Goal: Information Seeking & Learning: Learn about a topic

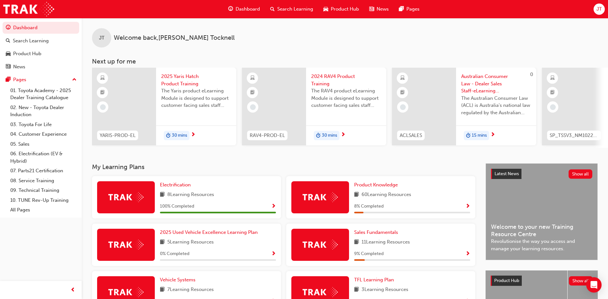
click at [479, 135] on span "15 mins" at bounding box center [479, 135] width 15 height 7
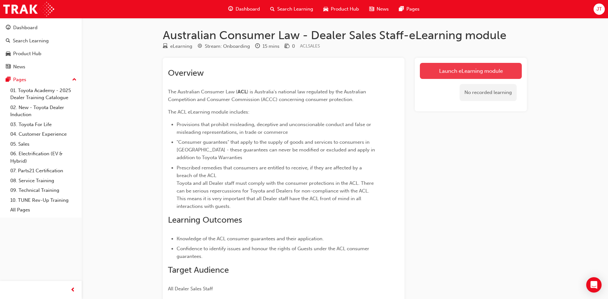
click at [468, 73] on link "Launch eLearning module" at bounding box center [471, 71] width 102 height 16
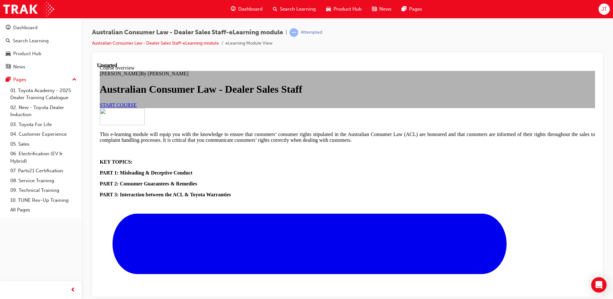
click at [137, 107] on span "START COURSE" at bounding box center [118, 104] width 37 height 5
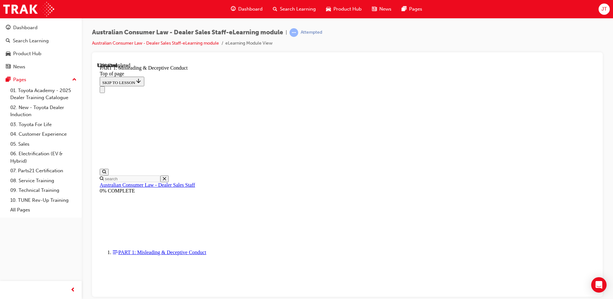
scroll to position [402, 0]
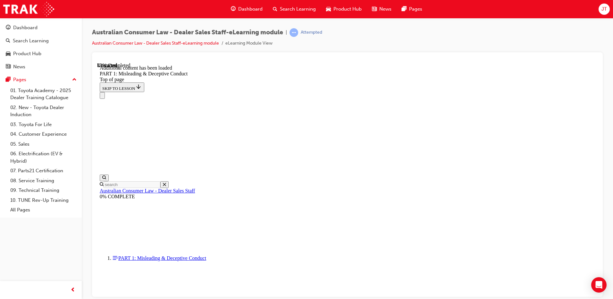
scroll to position [733, 0]
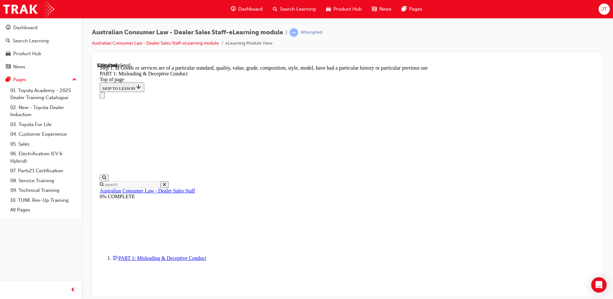
scroll to position [737, 0]
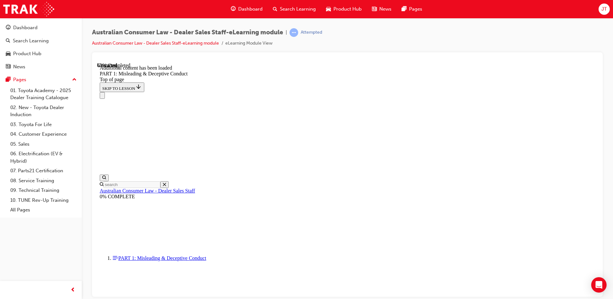
scroll to position [1264, 0]
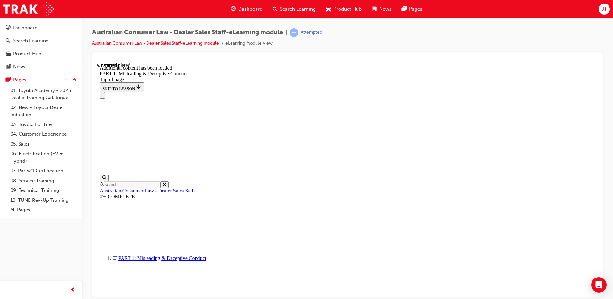
scroll to position [1566, 0]
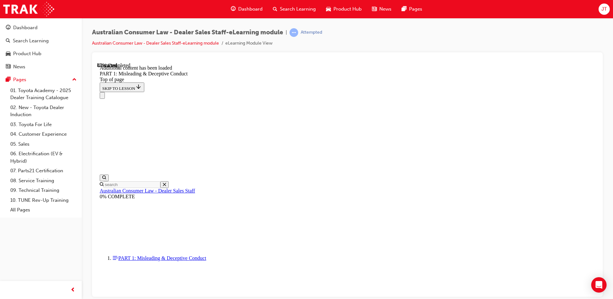
scroll to position [1739, 0]
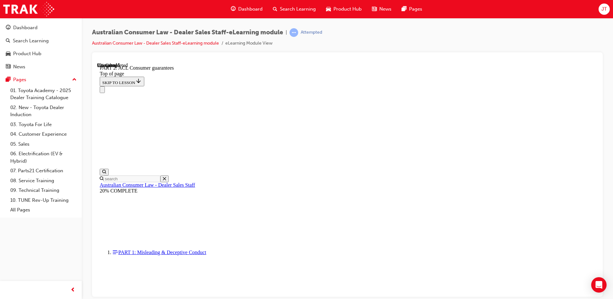
scroll to position [1051, 0]
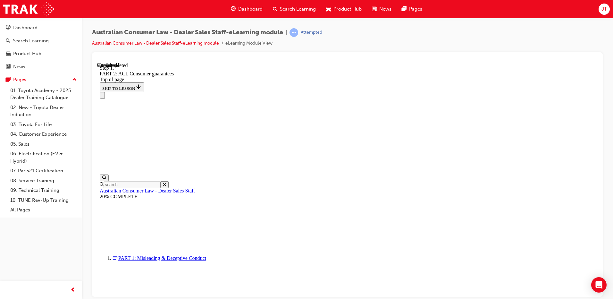
scroll to position [1039, 0]
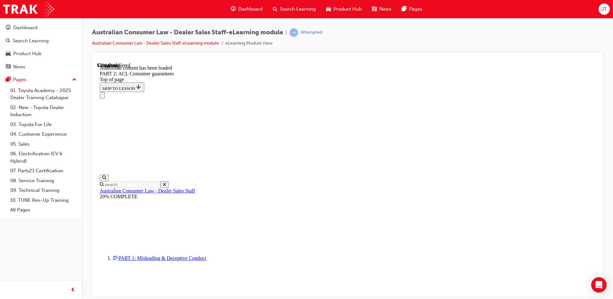
scroll to position [1212, 0]
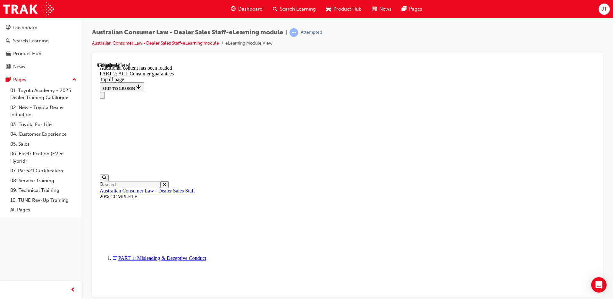
scroll to position [1545, 0]
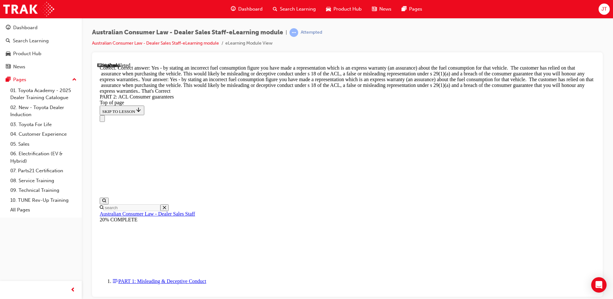
scroll to position [2921, 0]
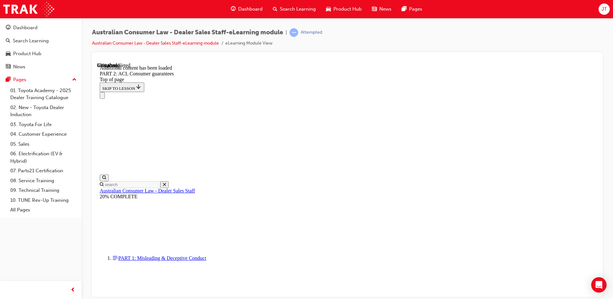
scroll to position [4003, 0]
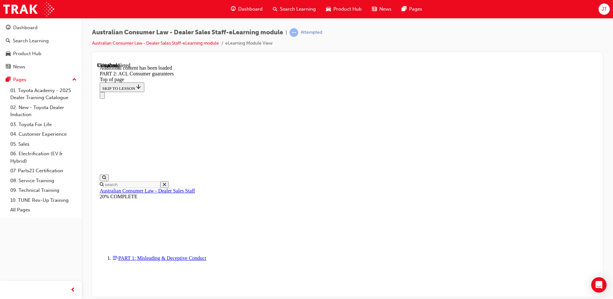
scroll to position [5370, 0]
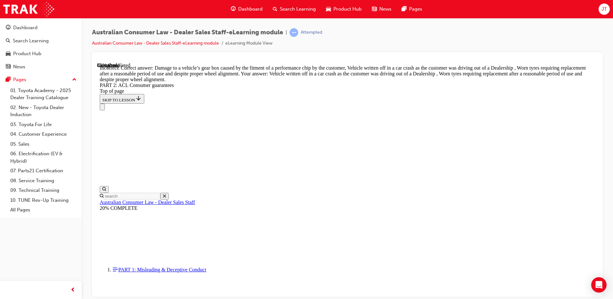
scroll to position [6369, 0]
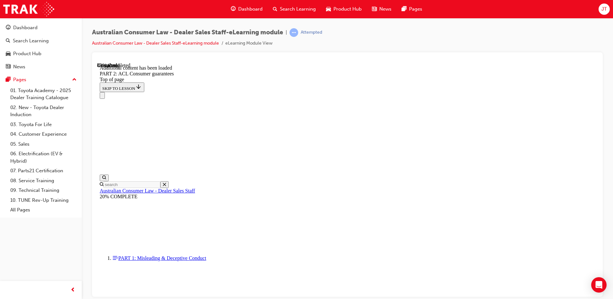
scroll to position [6962, 0]
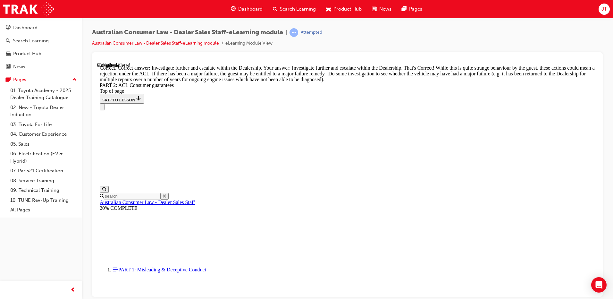
scroll to position [7026, 0]
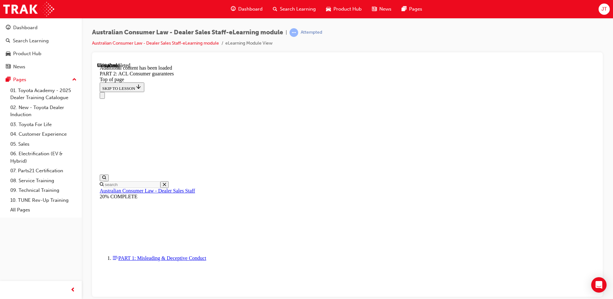
scroll to position [7661, 0]
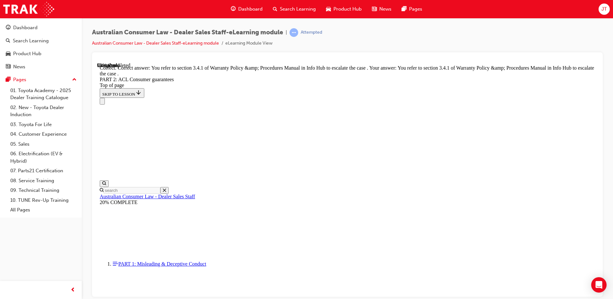
scroll to position [8046, 0]
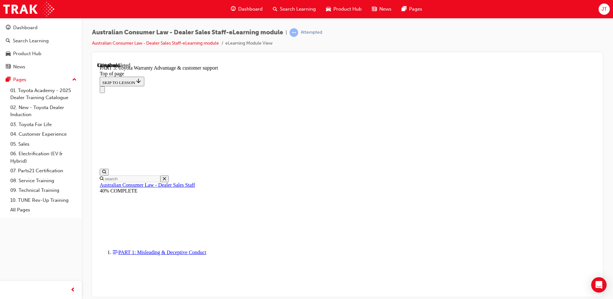
scroll to position [404, 0]
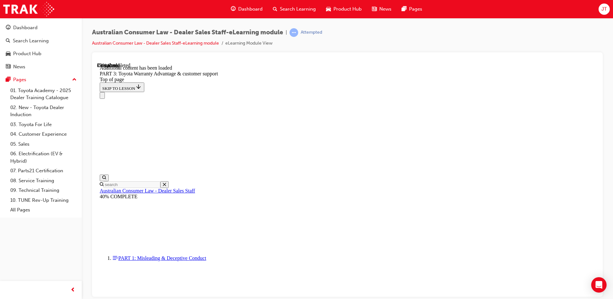
scroll to position [748, 0]
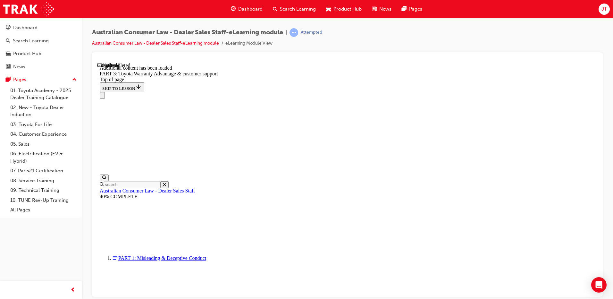
scroll to position [1161, 0]
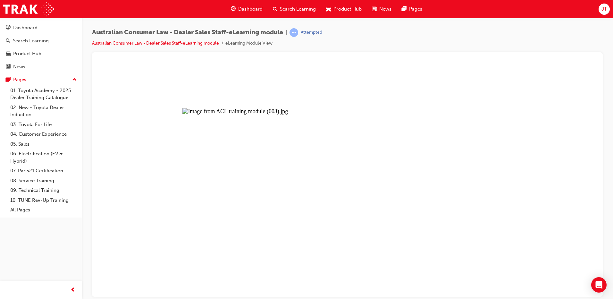
click at [286, 119] on button "Unzoom image" at bounding box center [347, 179] width 500 height 234
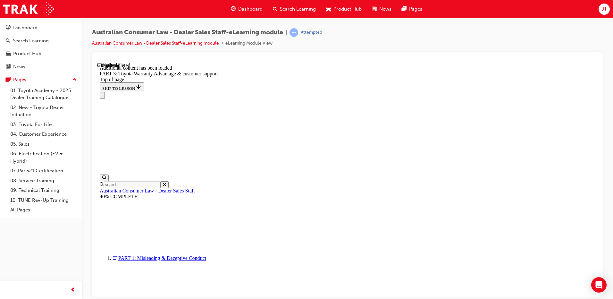
scroll to position [1673, 0]
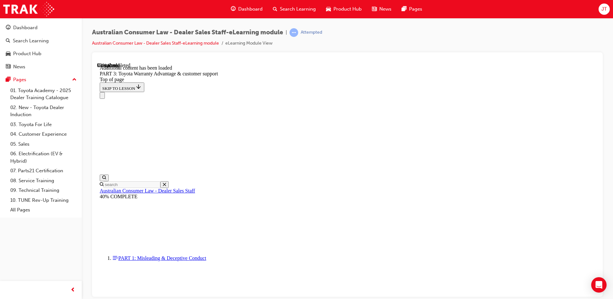
scroll to position [2033, 0]
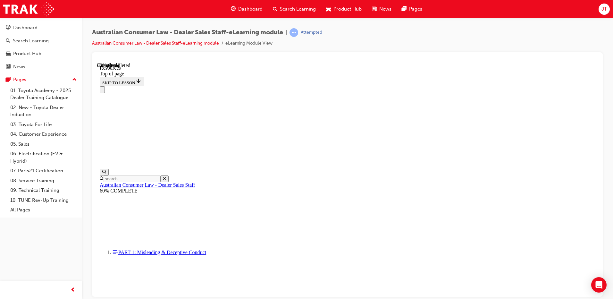
scroll to position [321, 0]
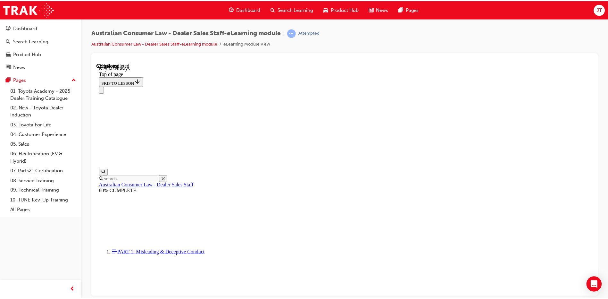
scroll to position [141, 0]
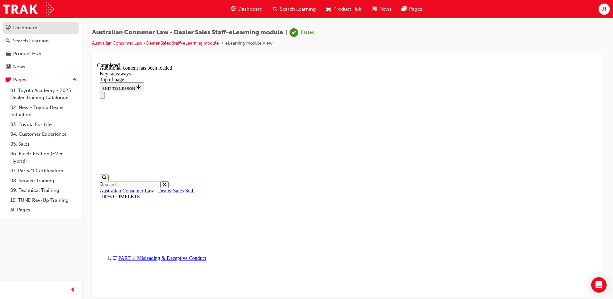
click at [47, 32] on link "Dashboard" at bounding box center [41, 28] width 77 height 12
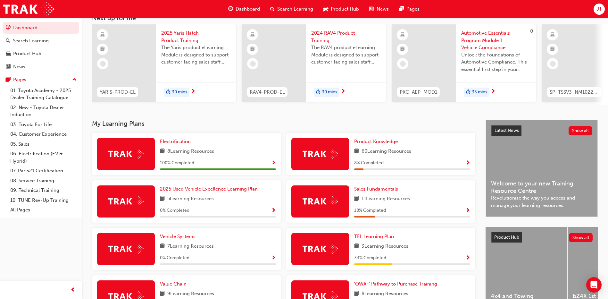
scroll to position [32, 0]
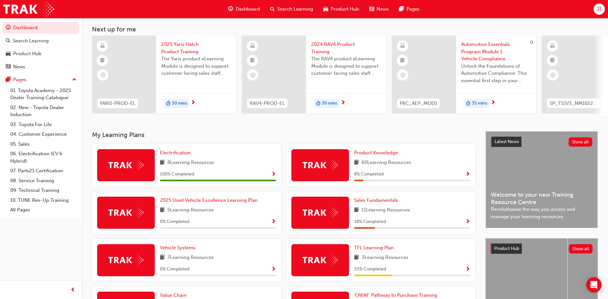
click at [488, 53] on span "Automotive Essentials Program Module 1: Vehicle Compliance" at bounding box center [496, 52] width 70 height 22
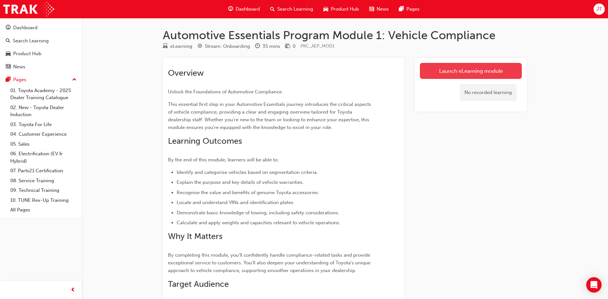
click at [432, 72] on link "Launch eLearning module" at bounding box center [471, 71] width 102 height 16
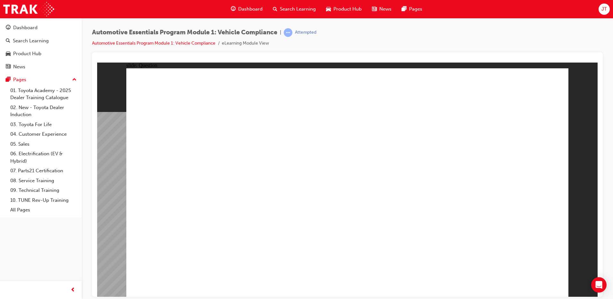
radio input "true"
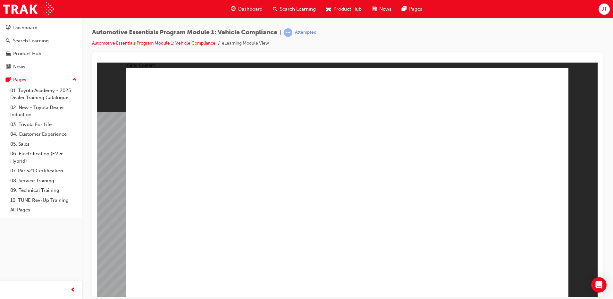
drag, startPoint x: 541, startPoint y: 77, endPoint x: 552, endPoint y: 77, distance: 11.6
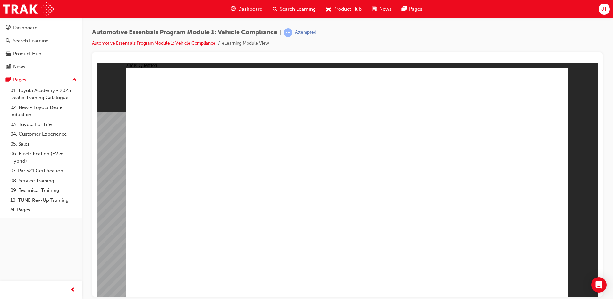
radio input "true"
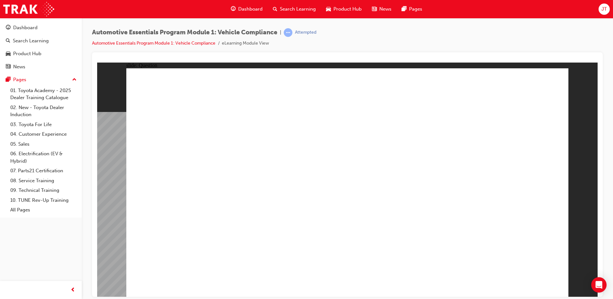
radio input "true"
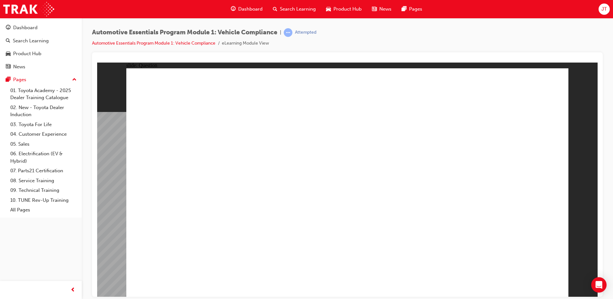
radio input "true"
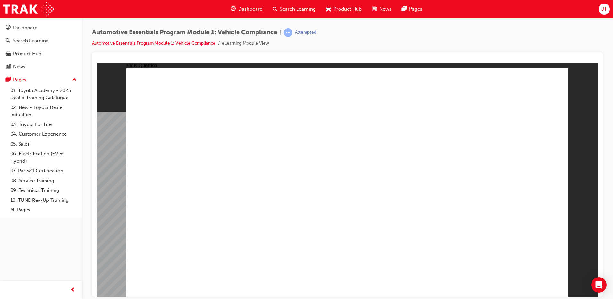
radio input "true"
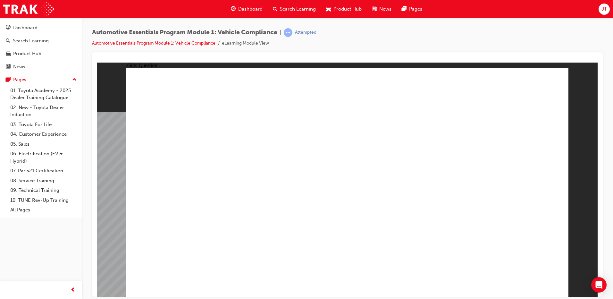
radio input "true"
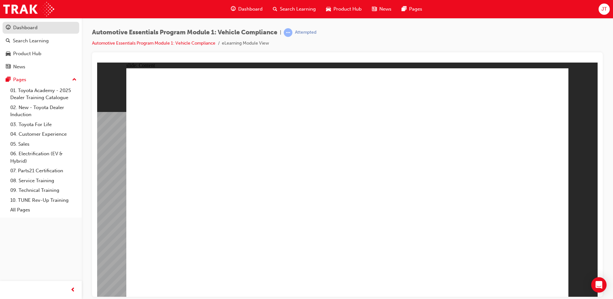
click at [53, 31] on div "Dashboard" at bounding box center [41, 28] width 70 height 8
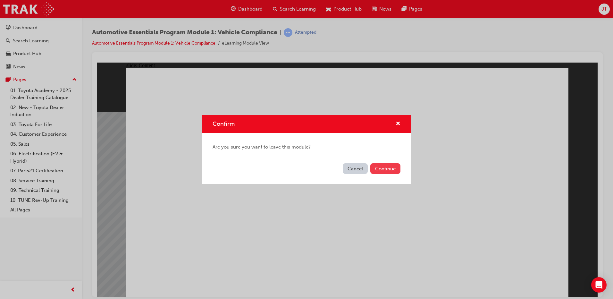
click at [381, 169] on button "Continue" at bounding box center [385, 168] width 30 height 11
